Goal: Task Accomplishment & Management: Complete application form

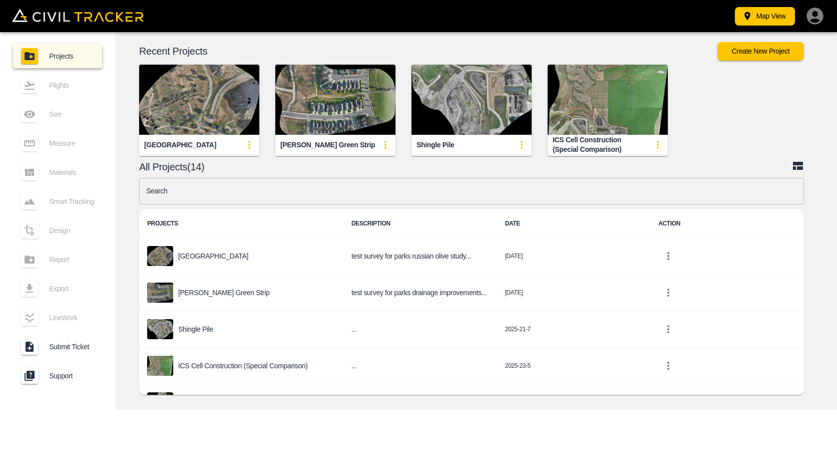
scroll to position [200, 0]
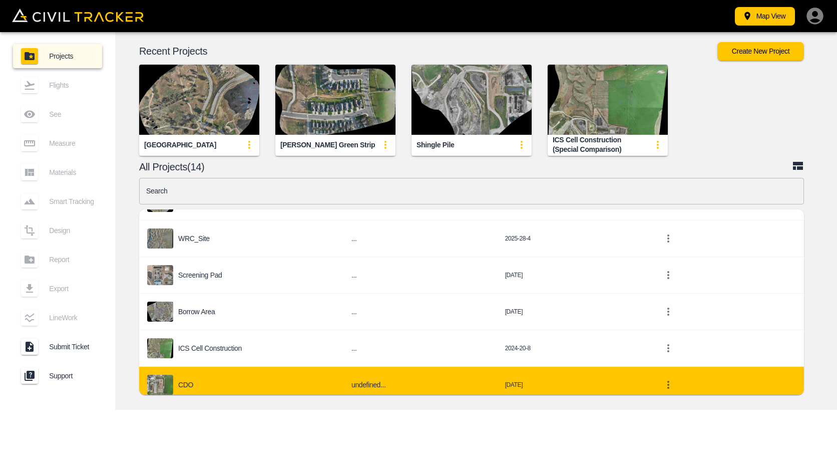
click at [212, 383] on div "CDO" at bounding box center [241, 385] width 188 height 20
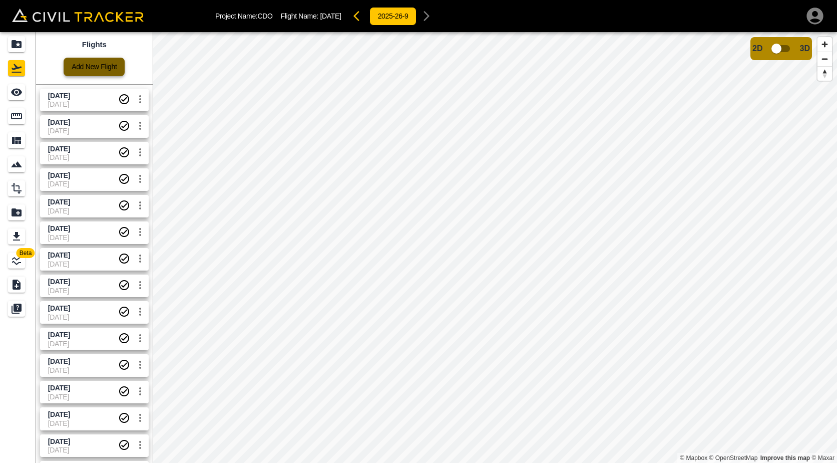
click at [94, 64] on link "Add New Flight" at bounding box center [94, 67] width 61 height 19
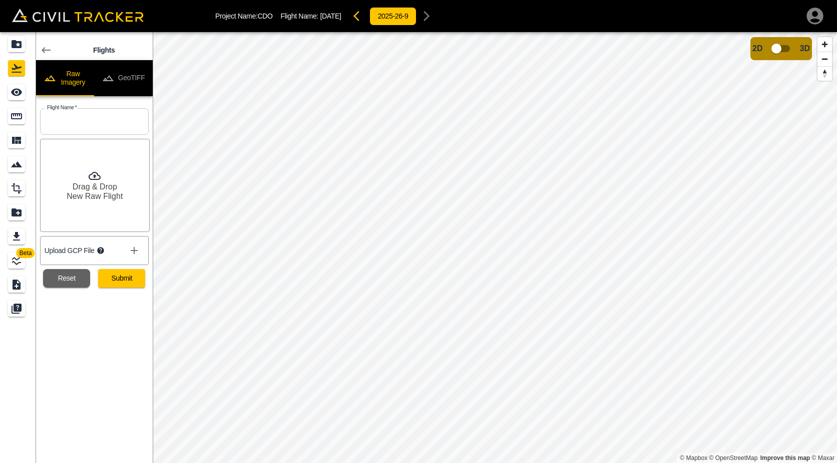
click at [92, 123] on input "text" at bounding box center [94, 121] width 109 height 27
type input "[DATE]"
click at [130, 284] on button "Submit" at bounding box center [121, 278] width 47 height 19
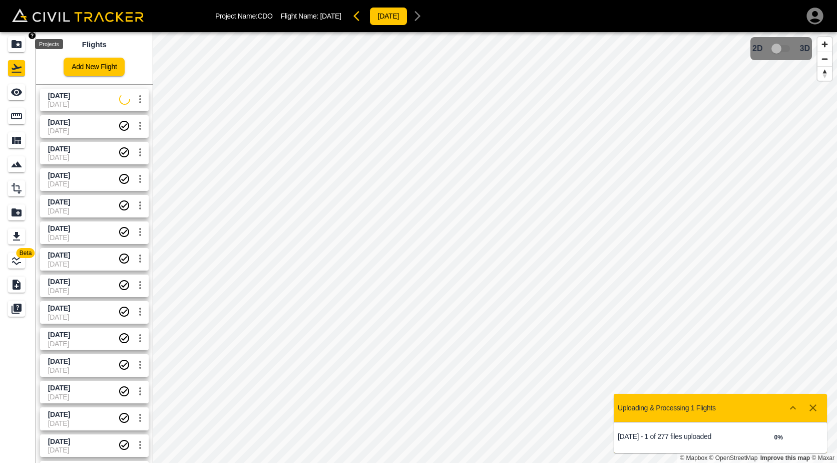
click at [18, 44] on icon "Projects" at bounding box center [17, 44] width 12 height 12
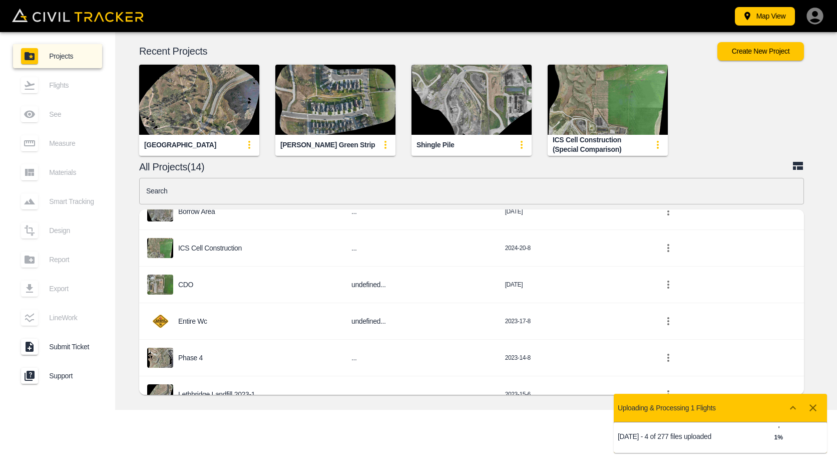
scroll to position [355, 0]
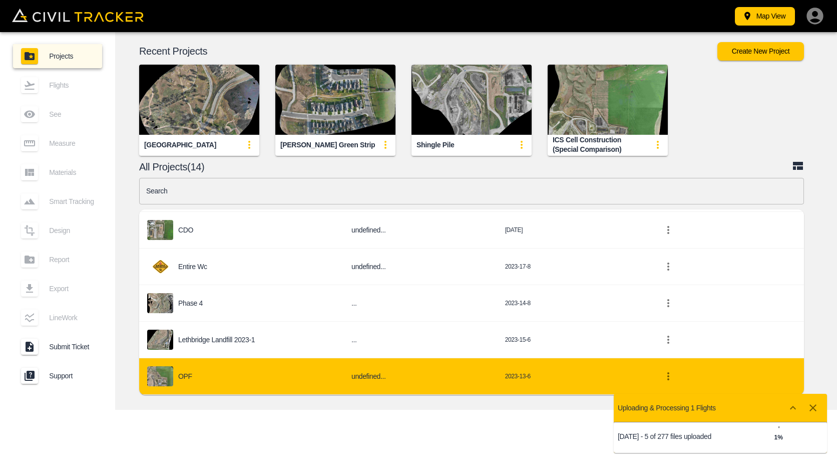
click at [239, 374] on div "OPF" at bounding box center [241, 376] width 188 height 20
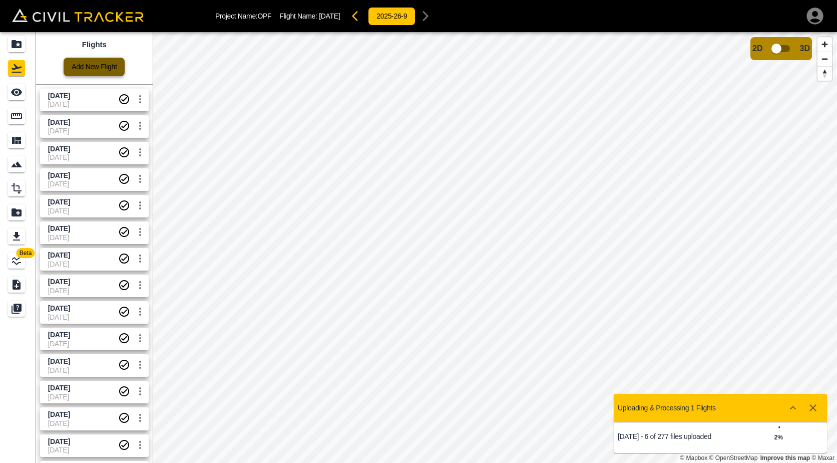
click at [77, 65] on link "Add New Flight" at bounding box center [94, 67] width 61 height 19
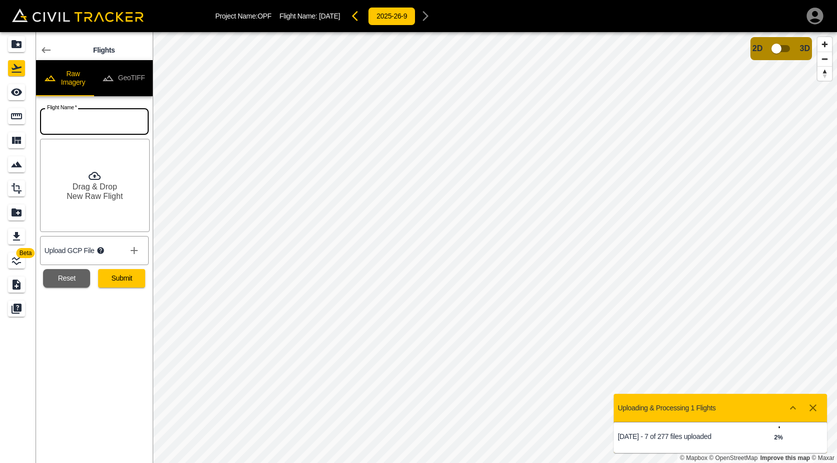
click at [95, 132] on input "text" at bounding box center [94, 121] width 109 height 27
type input "[DATE]"
click at [131, 275] on button "Submit" at bounding box center [121, 278] width 47 height 19
